Goal: Transaction & Acquisition: Obtain resource

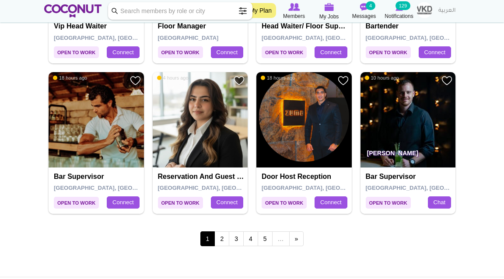
scroll to position [1483, 0]
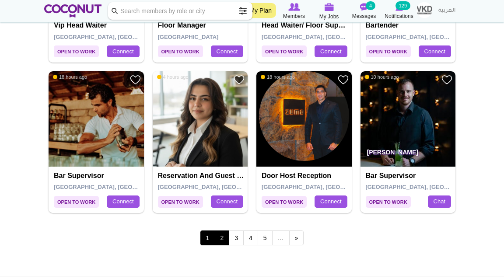
click at [224, 234] on link "2" at bounding box center [221, 237] width 15 height 15
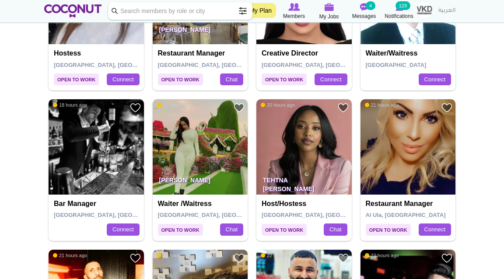
scroll to position [304, 0]
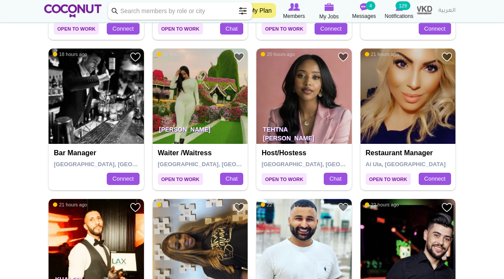
click at [224, 239] on img at bounding box center [200, 246] width 95 height 95
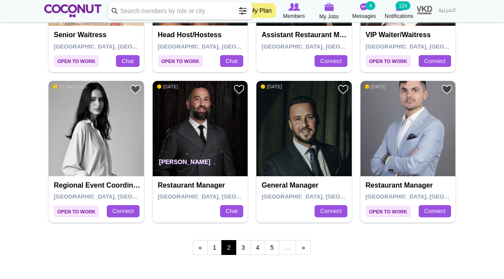
scroll to position [1480, 0]
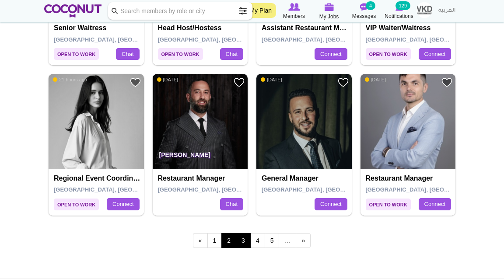
click at [248, 238] on link "3" at bounding box center [243, 240] width 15 height 15
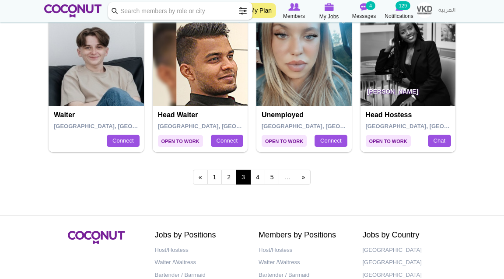
scroll to position [1548, 0]
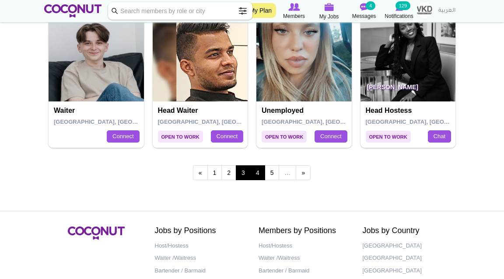
click at [256, 171] on link "4" at bounding box center [257, 172] width 15 height 15
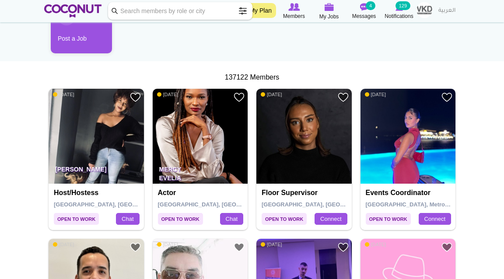
scroll to position [114, 0]
click at [310, 149] on img at bounding box center [303, 136] width 95 height 95
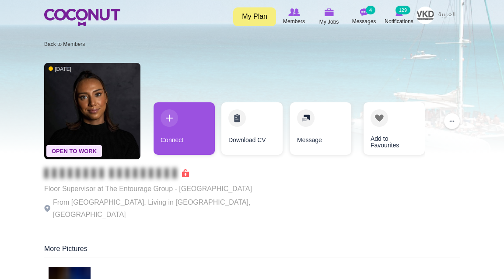
click at [196, 196] on p "From Norway, Living in Dubai, United Arab Emirates" at bounding box center [164, 208] width 241 height 24
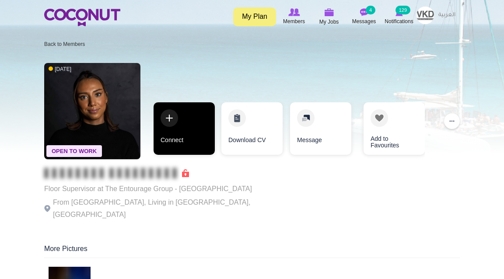
click at [189, 136] on link "Connect" at bounding box center [184, 128] width 61 height 52
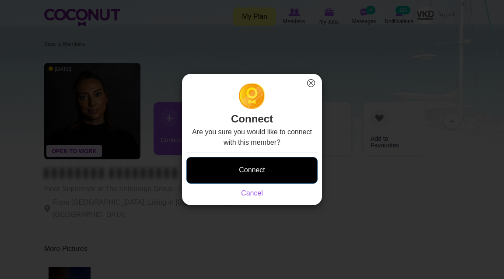
click at [245, 161] on button "Connect" at bounding box center [251, 170] width 131 height 27
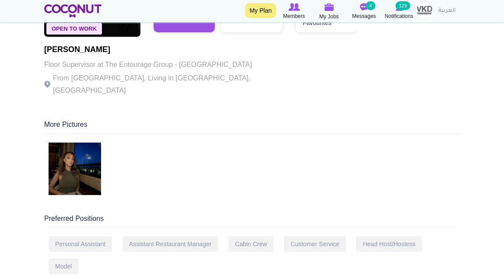
scroll to position [159, 0]
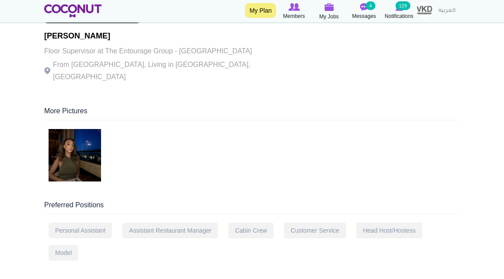
click at [70, 157] on img at bounding box center [75, 155] width 52 height 52
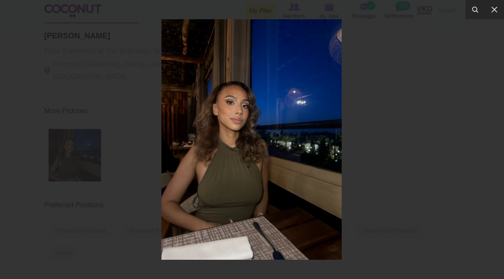
click at [367, 133] on div at bounding box center [252, 139] width 504 height 279
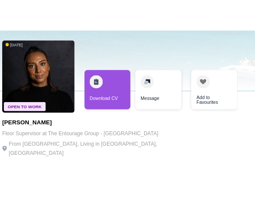
scroll to position [36, 0]
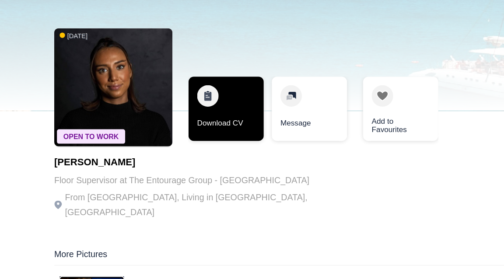
click at [189, 89] on link "Download CV" at bounding box center [184, 115] width 61 height 52
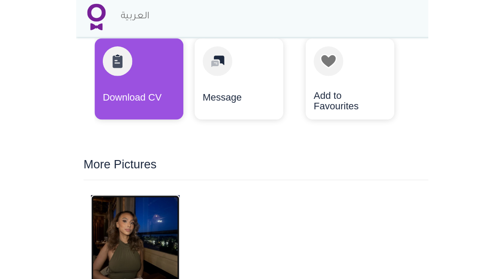
scroll to position [182, 0]
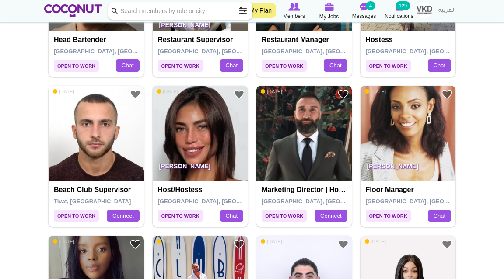
scroll to position [869, 0]
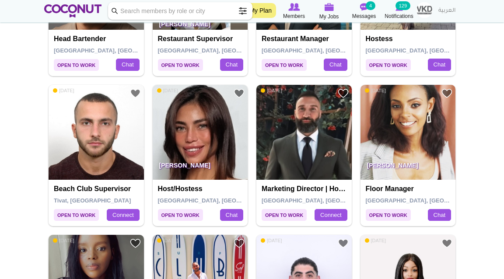
click at [390, 106] on img at bounding box center [407, 132] width 95 height 95
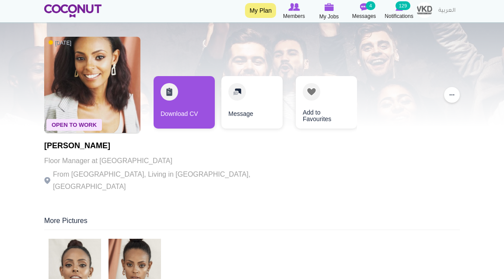
scroll to position [26, 0]
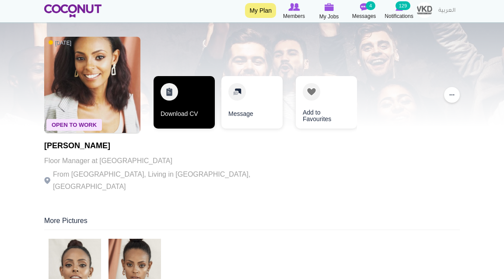
click at [186, 104] on link "Download CV" at bounding box center [184, 102] width 61 height 52
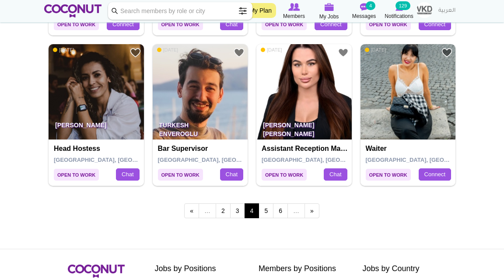
scroll to position [1513, 0]
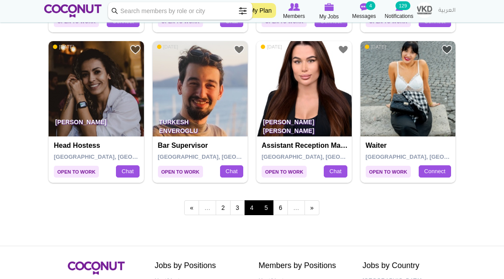
click at [266, 210] on link "5" at bounding box center [265, 207] width 15 height 15
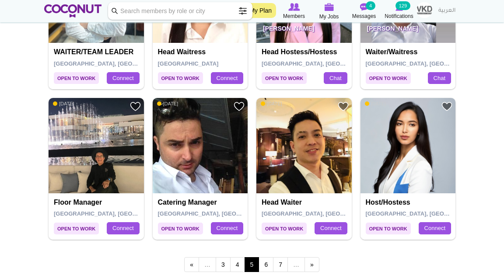
scroll to position [1456, 0]
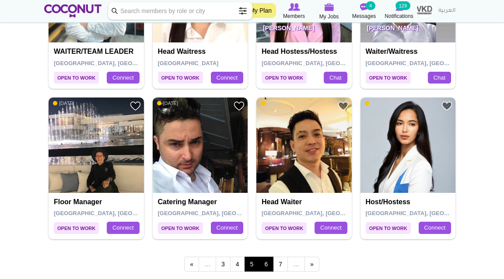
click at [266, 259] on link "6" at bounding box center [265, 264] width 15 height 15
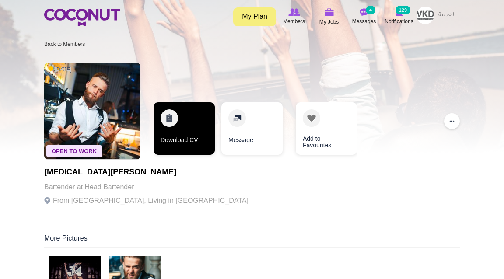
click at [171, 130] on link "Download CV" at bounding box center [184, 128] width 61 height 52
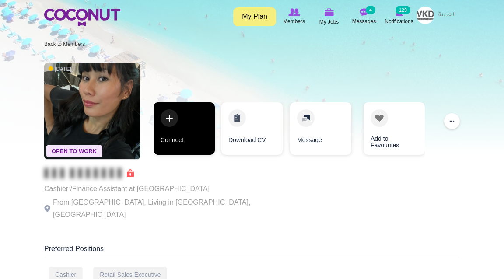
click at [165, 127] on link "Connect" at bounding box center [184, 128] width 61 height 52
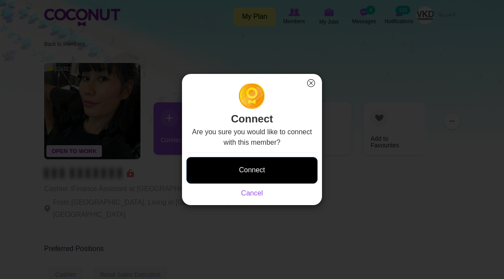
click at [219, 182] on button "Connect" at bounding box center [251, 170] width 131 height 27
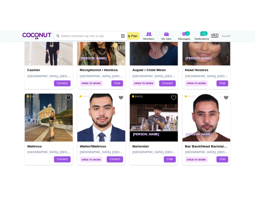
scroll to position [1436, 0]
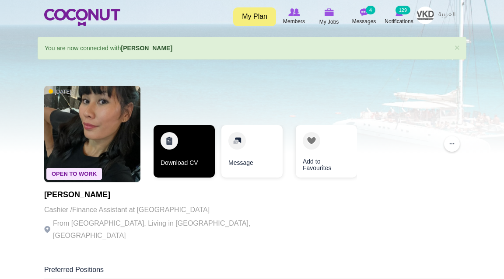
click at [191, 164] on link "Download CV" at bounding box center [184, 151] width 61 height 52
